Goal: Information Seeking & Learning: Learn about a topic

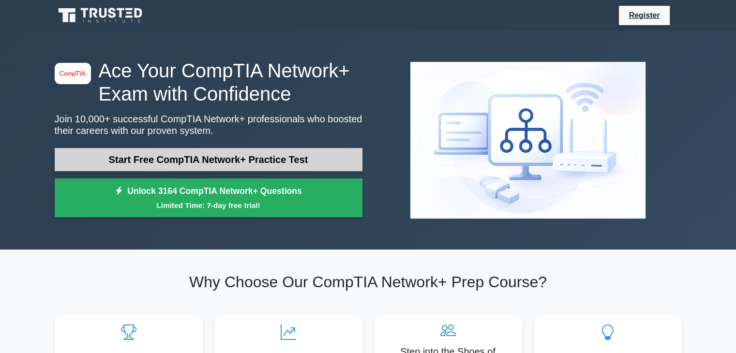
click at [245, 155] on link "Start Free CompTIA Network+ Practice Test" at bounding box center [209, 159] width 308 height 23
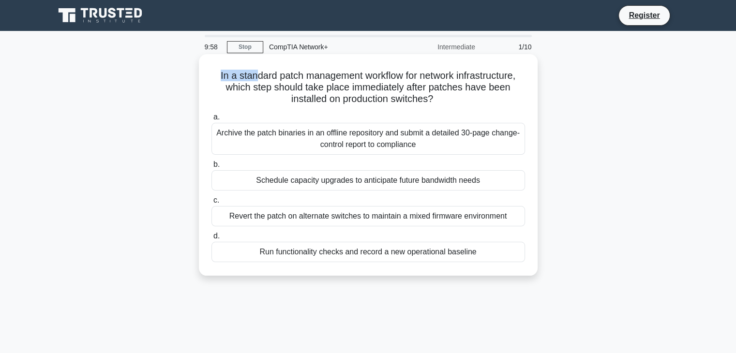
drag, startPoint x: 211, startPoint y: 78, endPoint x: 252, endPoint y: 80, distance: 40.7
click at [252, 80] on h5 "In a standard patch management workflow for network infrastructure, which step …" at bounding box center [367, 88] width 315 height 36
click at [262, 88] on h5 "In a standard patch management workflow for network infrastructure, which step …" at bounding box center [367, 88] width 315 height 36
click at [332, 257] on div "Run functionality checks and record a new operational baseline" at bounding box center [368, 252] width 314 height 20
click at [211, 240] on input "d. Run functionality checks and record a new operational baseline" at bounding box center [211, 236] width 0 height 6
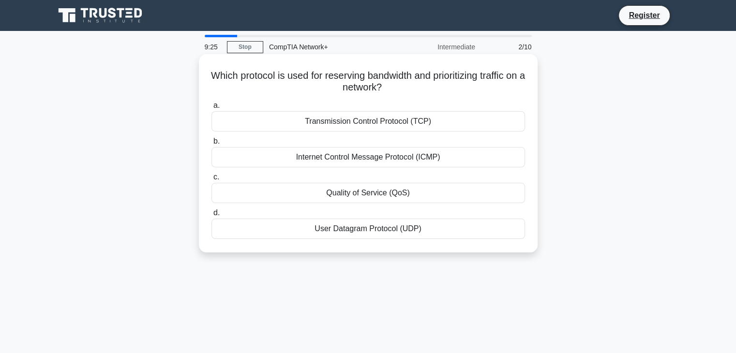
click at [454, 120] on div "Transmission Control Protocol (TCP)" at bounding box center [368, 121] width 314 height 20
click at [211, 109] on input "a. Transmission Control Protocol (TCP)" at bounding box center [211, 106] width 0 height 6
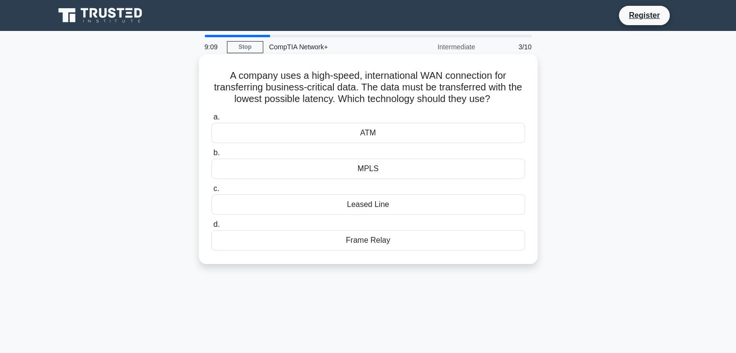
click at [394, 208] on div "Leased Line" at bounding box center [368, 205] width 314 height 20
click at [211, 192] on input "c. Leased Line" at bounding box center [211, 189] width 0 height 6
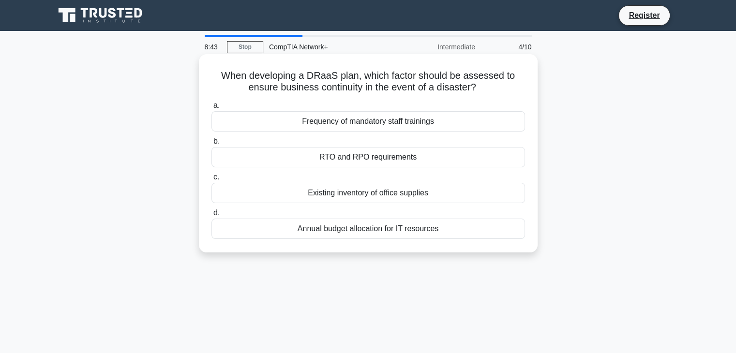
click at [355, 198] on div "Existing inventory of office supplies" at bounding box center [368, 193] width 314 height 20
click at [211, 180] on input "c. Existing inventory of office supplies" at bounding box center [211, 177] width 0 height 6
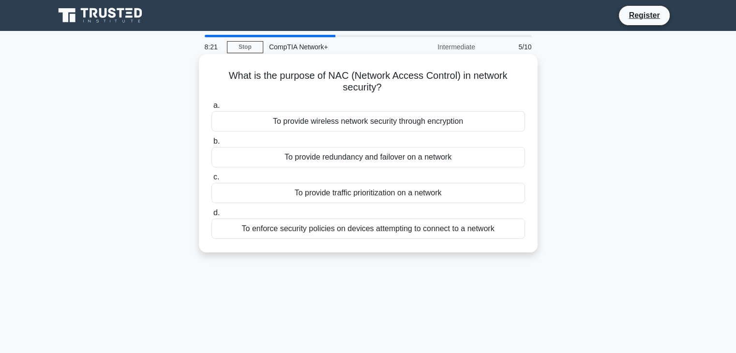
click at [420, 231] on div "To enforce security policies on devices attempting to connect to a network" at bounding box center [368, 229] width 314 height 20
click at [211, 216] on input "d. To enforce security policies on devices attempting to connect to a network" at bounding box center [211, 213] width 0 height 6
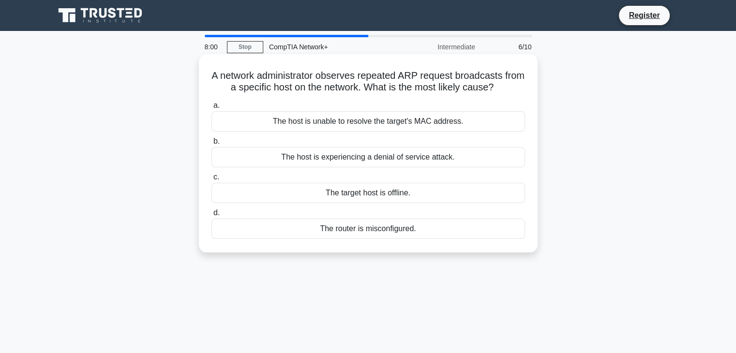
click at [377, 227] on div "The router is misconfigured." at bounding box center [368, 229] width 314 height 20
click at [211, 216] on input "d. The router is misconfigured." at bounding box center [211, 213] width 0 height 6
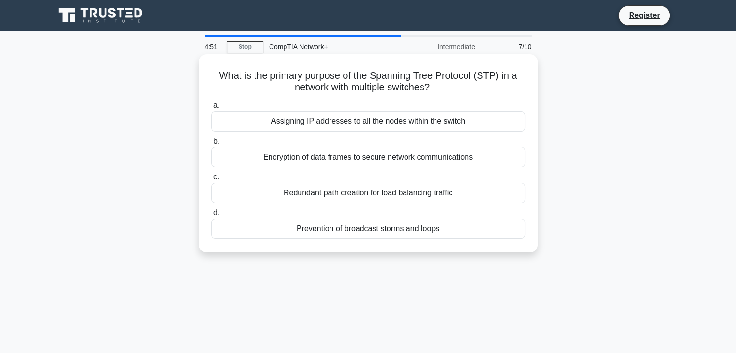
click at [414, 124] on div "Assigning IP addresses to all the nodes within the switch" at bounding box center [368, 121] width 314 height 20
click at [211, 109] on input "a. Assigning IP addresses to all the nodes within the switch" at bounding box center [211, 106] width 0 height 6
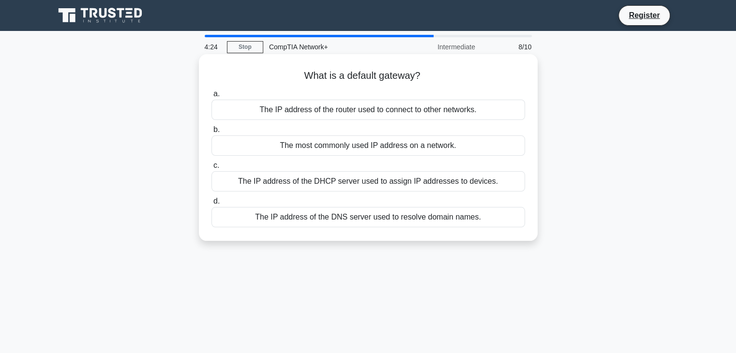
click at [414, 115] on div "The IP address of the router used to connect to other networks." at bounding box center [368, 110] width 314 height 20
click at [211, 97] on input "a. The IP address of the router used to connect to other networks." at bounding box center [211, 94] width 0 height 6
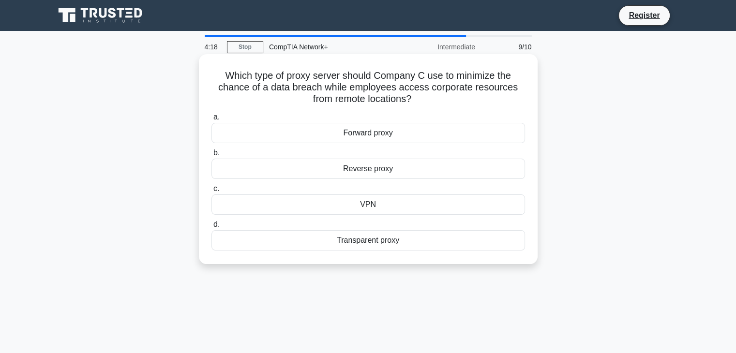
click at [370, 204] on div "VPN" at bounding box center [368, 205] width 314 height 20
click at [211, 192] on input "c. VPN" at bounding box center [211, 189] width 0 height 6
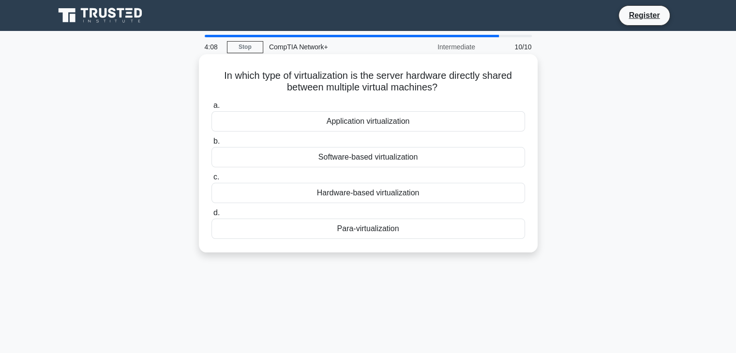
click at [347, 122] on div "Application virtualization" at bounding box center [368, 121] width 314 height 20
click at [211, 109] on input "a. Application virtualization" at bounding box center [211, 106] width 0 height 6
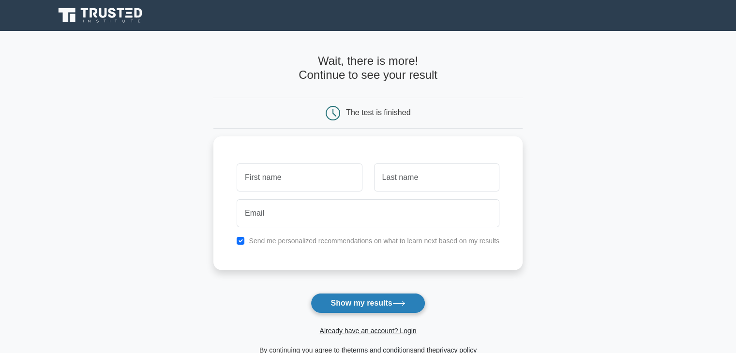
click at [365, 306] on button "Show my results" at bounding box center [368, 303] width 114 height 20
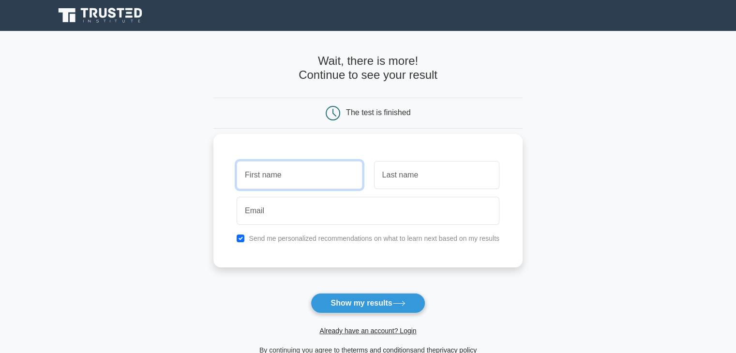
click at [312, 181] on input "text" at bounding box center [299, 175] width 125 height 28
click at [169, 141] on main "Wait, there is more! Continue to see your result The test is finished and the" at bounding box center [368, 205] width 736 height 348
click at [280, 177] on input "text" at bounding box center [299, 175] width 125 height 28
type input "Nilan"
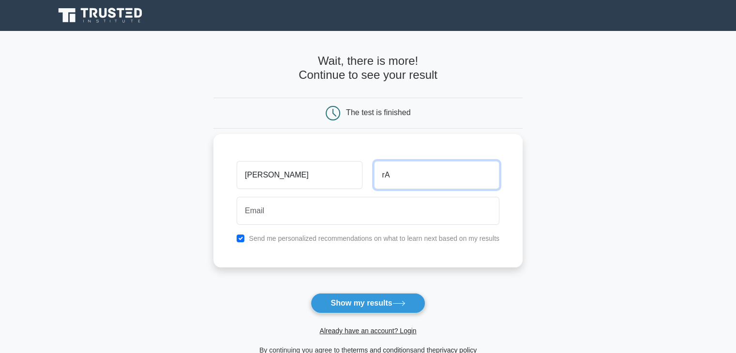
type input "r"
type input "Ramasawmy"
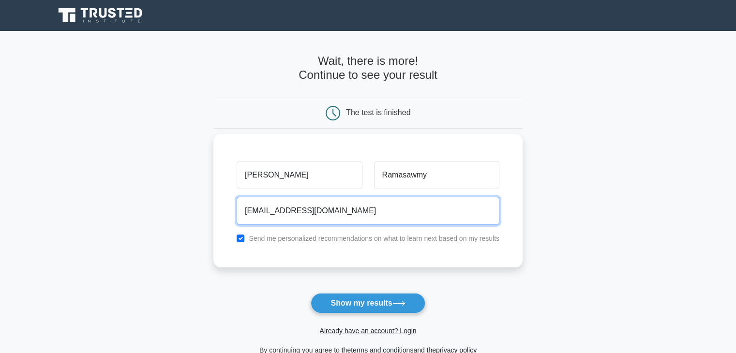
type input "ashwinramasawmy09@gmail.com"
click at [311, 293] on button "Show my results" at bounding box center [368, 303] width 114 height 20
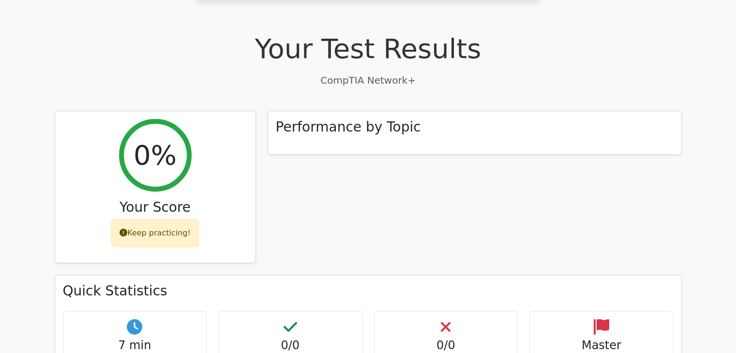
scroll to position [213, 0]
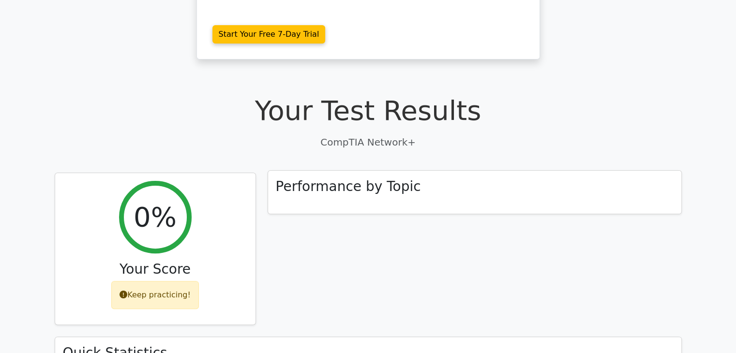
click at [362, 179] on h3 "Performance by Topic" at bounding box center [348, 187] width 145 height 16
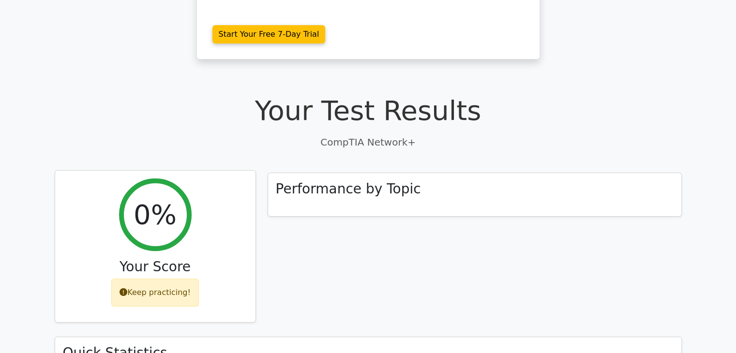
click at [168, 279] on div "Keep practicing!" at bounding box center [155, 293] width 88 height 28
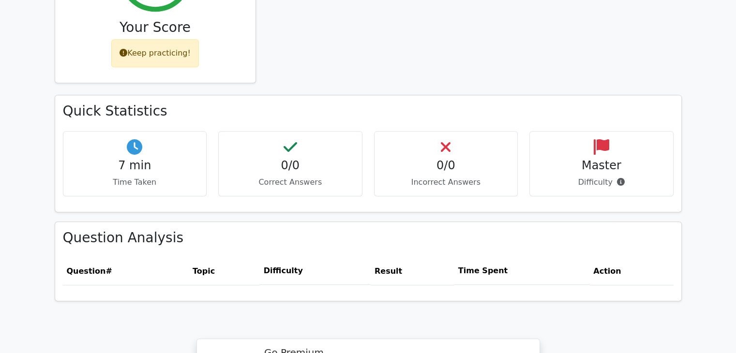
click at [276, 257] on th "Difficulty" at bounding box center [315, 271] width 111 height 28
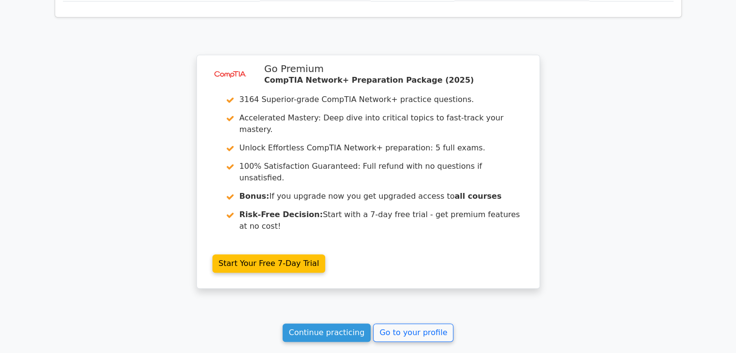
scroll to position [746, 0]
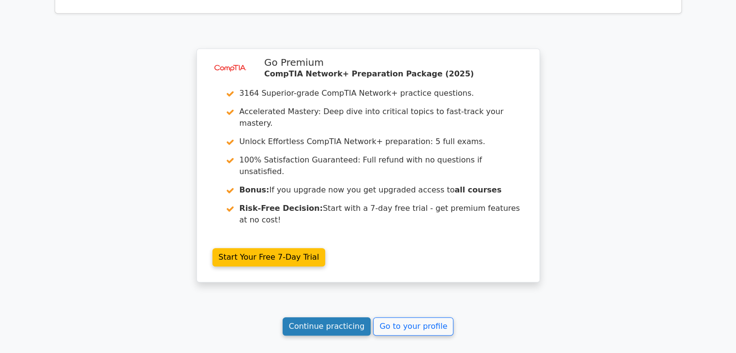
click at [332, 317] on link "Continue practicing" at bounding box center [327, 326] width 89 height 18
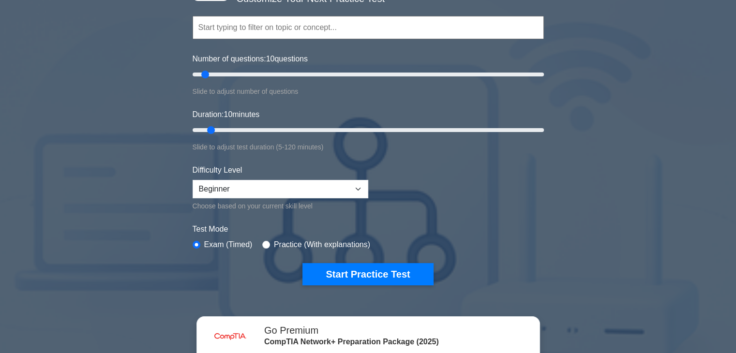
scroll to position [145, 0]
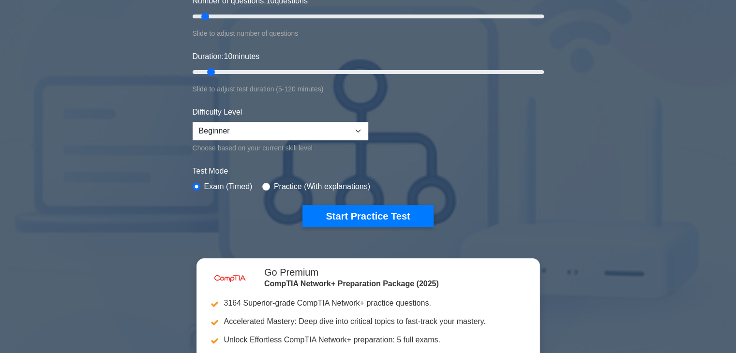
click at [275, 119] on div "Difficulty Level Beginner Intermediate Expert Choose based on your current skil…" at bounding box center [281, 129] width 176 height 47
drag, startPoint x: 312, startPoint y: 127, endPoint x: 364, endPoint y: 132, distance: 52.5
click at [312, 127] on select "Beginner Intermediate Expert" at bounding box center [281, 131] width 176 height 18
click at [362, 132] on select "Beginner Intermediate Expert" at bounding box center [281, 131] width 176 height 18
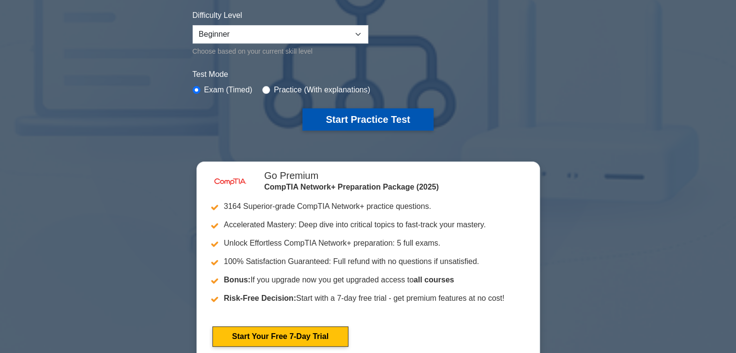
click at [373, 121] on button "Start Practice Test" at bounding box center [367, 119] width 131 height 22
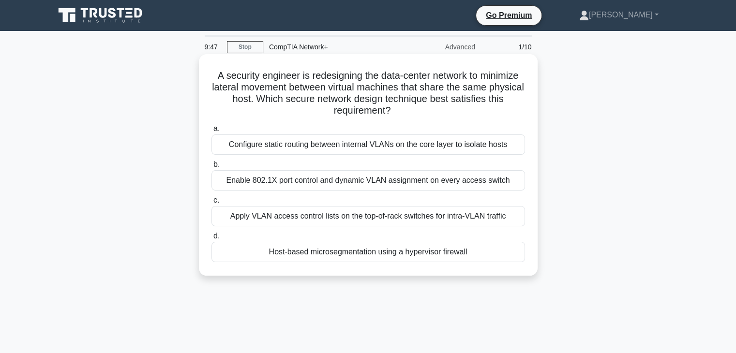
click at [273, 149] on div "Configure static routing between internal VLANs on the core layer to isolate ho…" at bounding box center [368, 145] width 314 height 20
click at [211, 132] on input "a. Configure static routing between internal VLANs on the core layer to isolate…" at bounding box center [211, 129] width 0 height 6
